Goal: Information Seeking & Learning: Learn about a topic

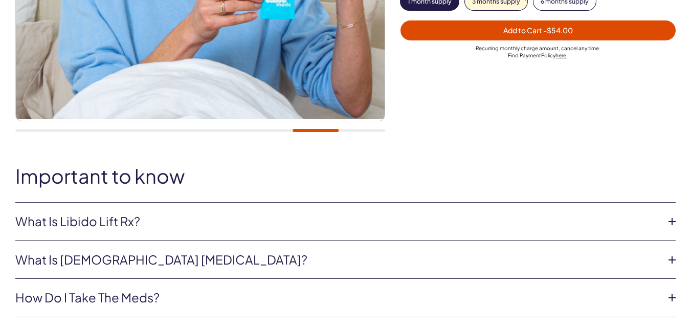
scroll to position [407, 0]
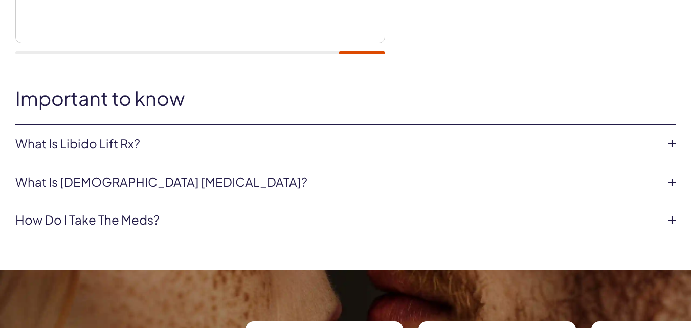
click at [672, 216] on icon at bounding box center [671, 219] width 15 height 15
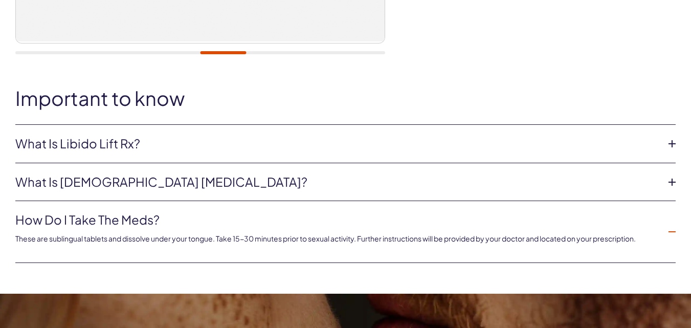
scroll to position [693, 0]
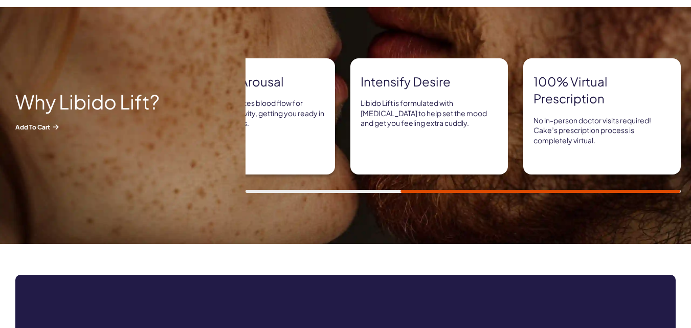
click at [294, 191] on div at bounding box center [462, 191] width 435 height 3
click at [609, 188] on div "Super formula Libido Lift is a prescription-strength treatment made from the ac…" at bounding box center [467, 125] width 445 height 134
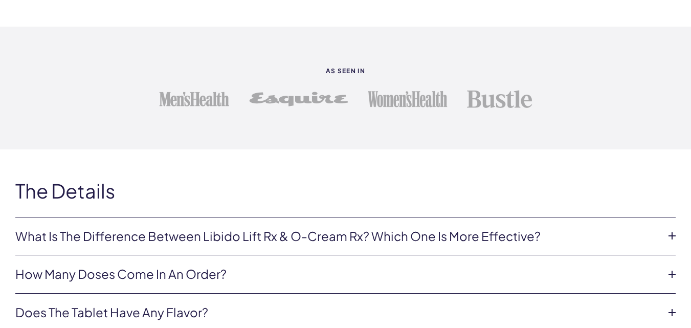
scroll to position [1998, 0]
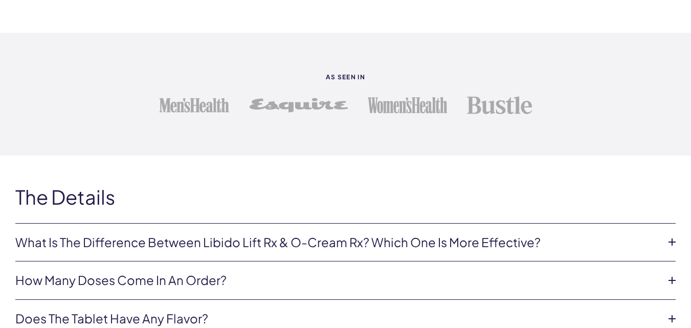
click at [671, 242] on icon at bounding box center [671, 241] width 15 height 15
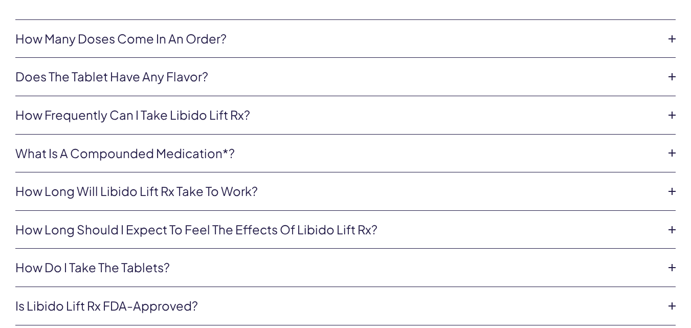
scroll to position [2336, 0]
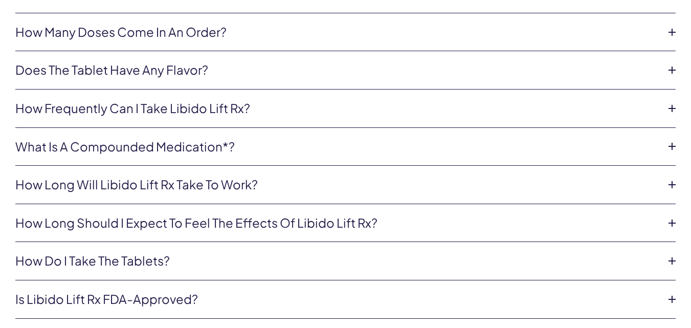
click at [669, 183] on icon at bounding box center [671, 184] width 15 height 15
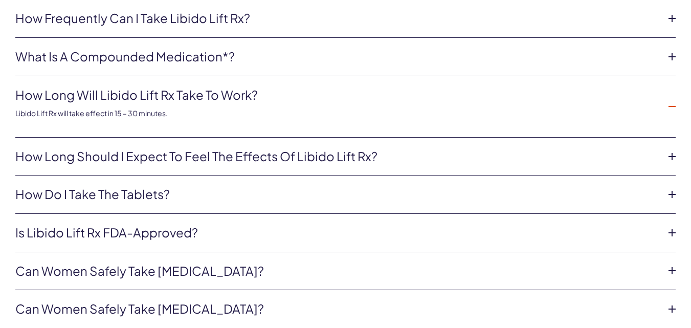
click at [673, 156] on icon at bounding box center [671, 156] width 15 height 15
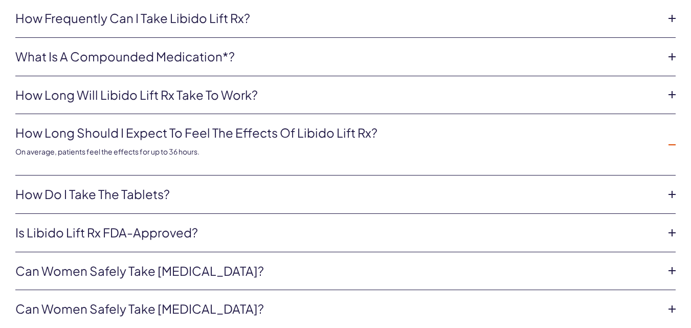
click at [670, 231] on icon at bounding box center [671, 232] width 15 height 15
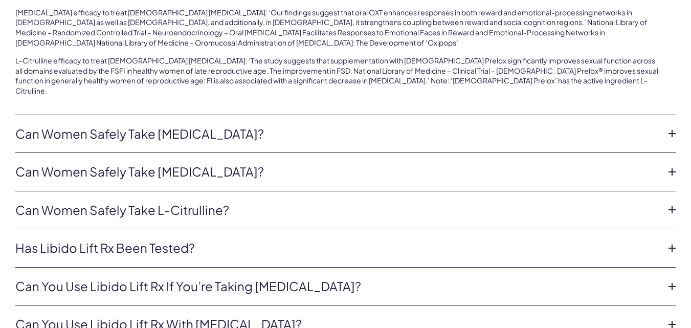
scroll to position [2663, 0]
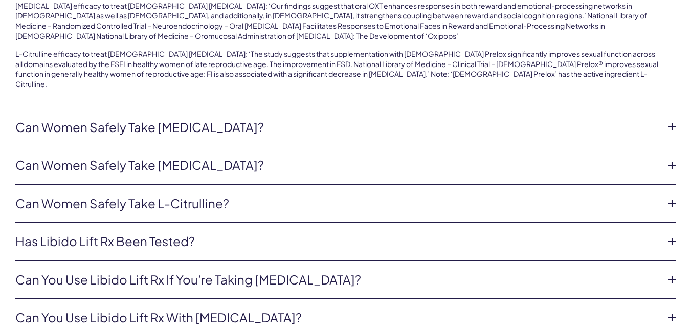
click at [671, 119] on icon at bounding box center [671, 126] width 15 height 15
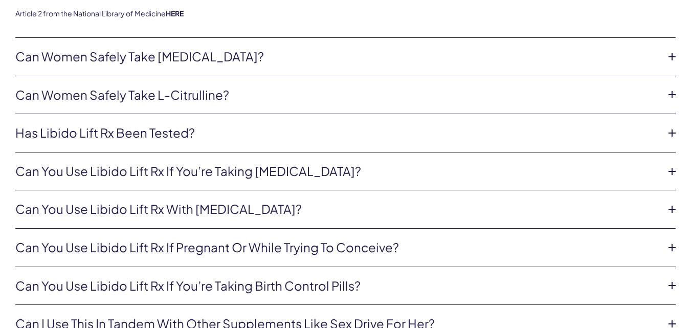
scroll to position [2649, 0]
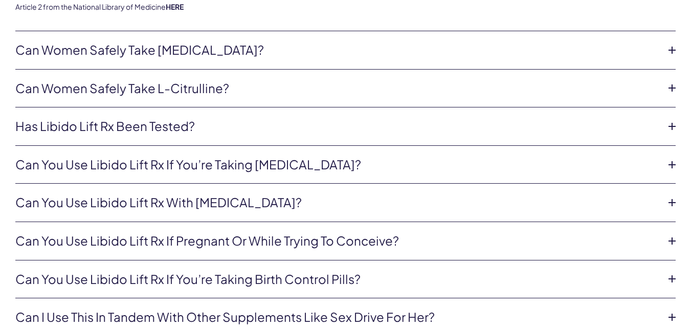
click at [672, 127] on icon at bounding box center [671, 126] width 15 height 15
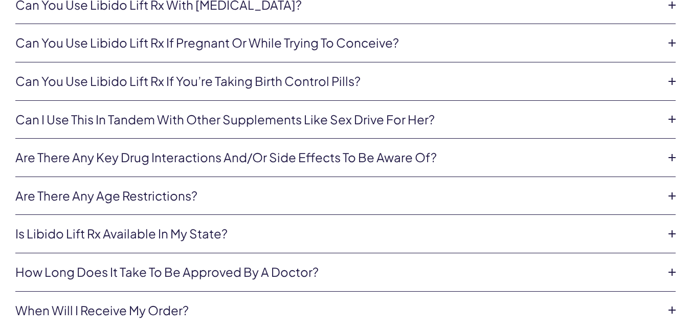
scroll to position [2833, 0]
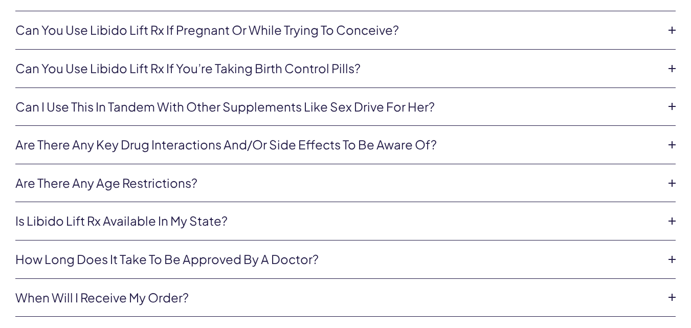
click at [674, 141] on icon at bounding box center [671, 144] width 15 height 15
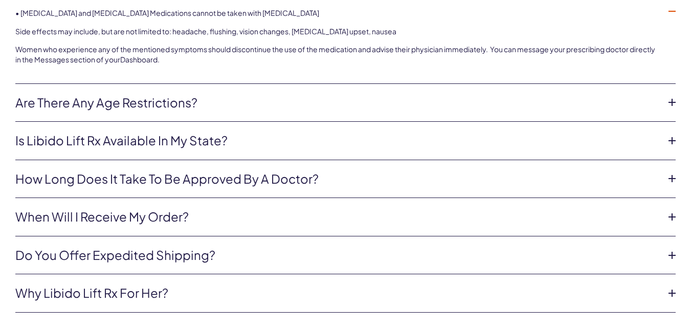
scroll to position [2975, 0]
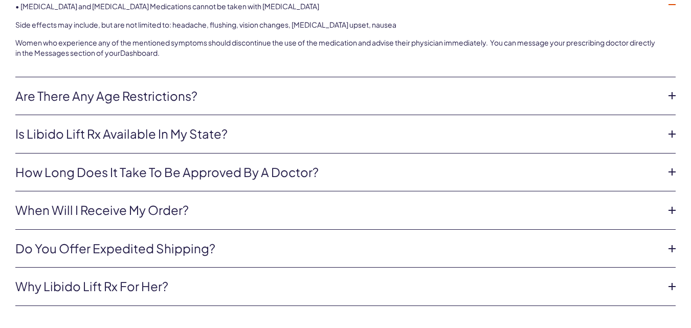
click at [667, 95] on icon at bounding box center [671, 95] width 15 height 15
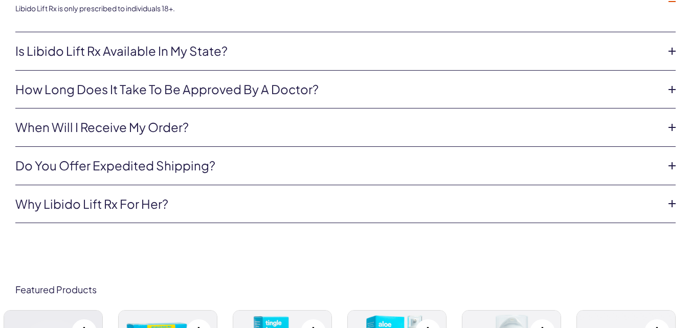
click at [670, 201] on icon at bounding box center [671, 203] width 15 height 15
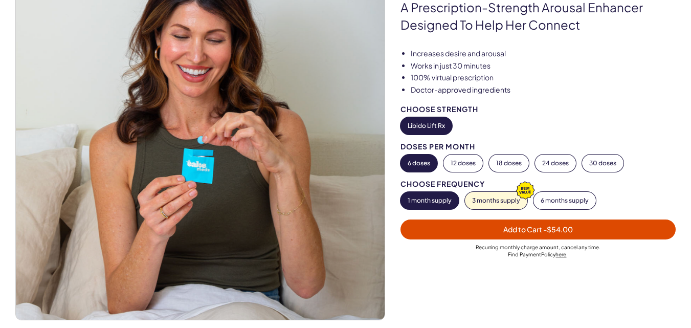
scroll to position [123, 0]
